Goal: Transaction & Acquisition: Purchase product/service

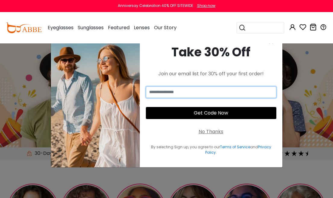
click at [219, 93] on input "email" at bounding box center [211, 92] width 131 height 11
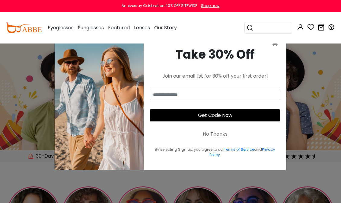
type input "**********"
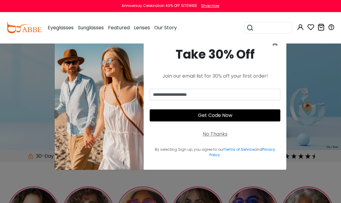
click at [228, 117] on button "Get Code Now" at bounding box center [215, 115] width 131 height 12
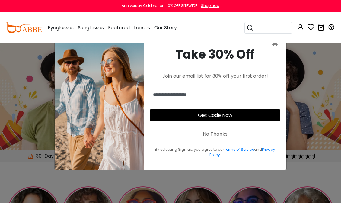
click at [213, 114] on button "Get Code Now" at bounding box center [215, 115] width 131 height 12
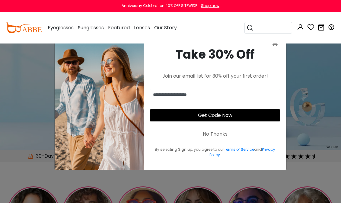
click at [215, 115] on button "Get Code Now" at bounding box center [215, 115] width 131 height 12
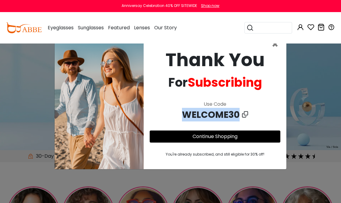
click at [295, 89] on div "**********" at bounding box center [170, 101] width 341 height 203
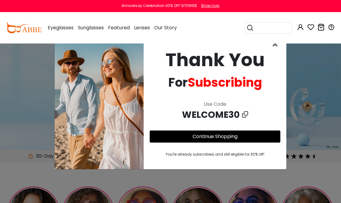
click at [305, 58] on div "**********" at bounding box center [170, 101] width 341 height 203
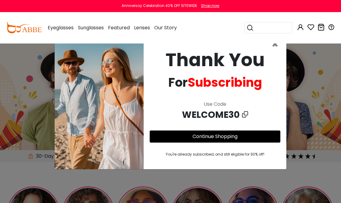
click at [303, 11] on div "Anniversay Celebration 40% OFF SITEWIDE Shop now" at bounding box center [170, 6] width 341 height 12
click at [35, 78] on div "**********" at bounding box center [170, 101] width 341 height 203
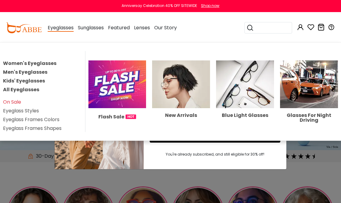
click at [35, 91] on link "All Eyeglasses" at bounding box center [21, 89] width 36 height 7
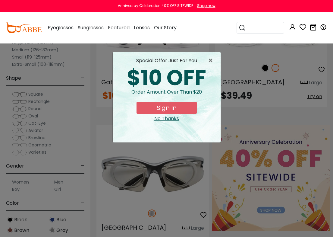
scroll to position [206, 0]
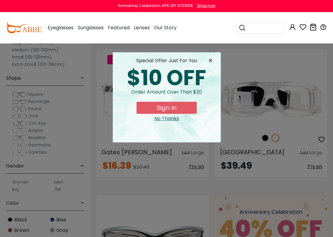
click at [211, 64] on span "×" at bounding box center [213, 60] width 8 height 7
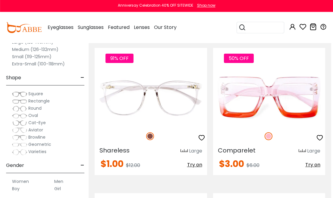
scroll to position [1976, 2]
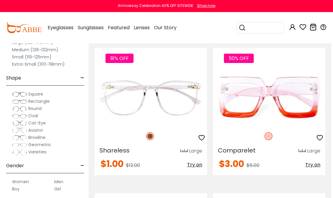
click at [0, 0] on img at bounding box center [0, 0] width 0 height 0
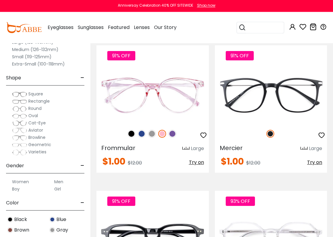
scroll to position [1397, 0]
click at [0, 0] on img at bounding box center [0, 0] width 0 height 0
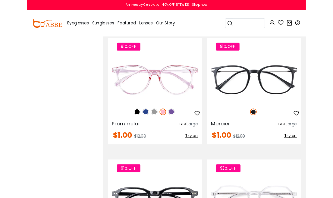
scroll to position [0, 0]
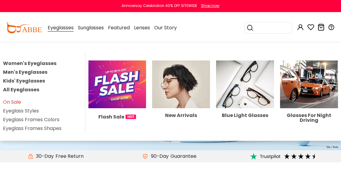
click at [69, 28] on span "Eyeglasses" at bounding box center [61, 28] width 26 height 8
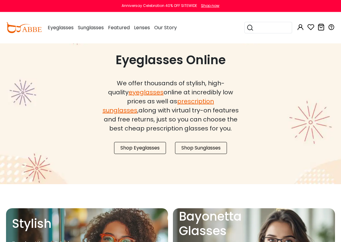
scroll to position [475, 0]
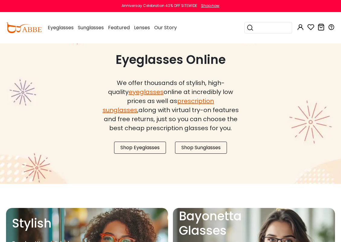
click at [151, 154] on link "Shop Eyeglasses" at bounding box center [140, 148] width 52 height 12
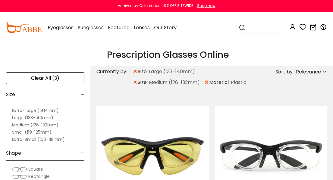
click at [137, 86] on span "×" at bounding box center [135, 82] width 5 height 11
